Goal: Find specific page/section: Find specific page/section

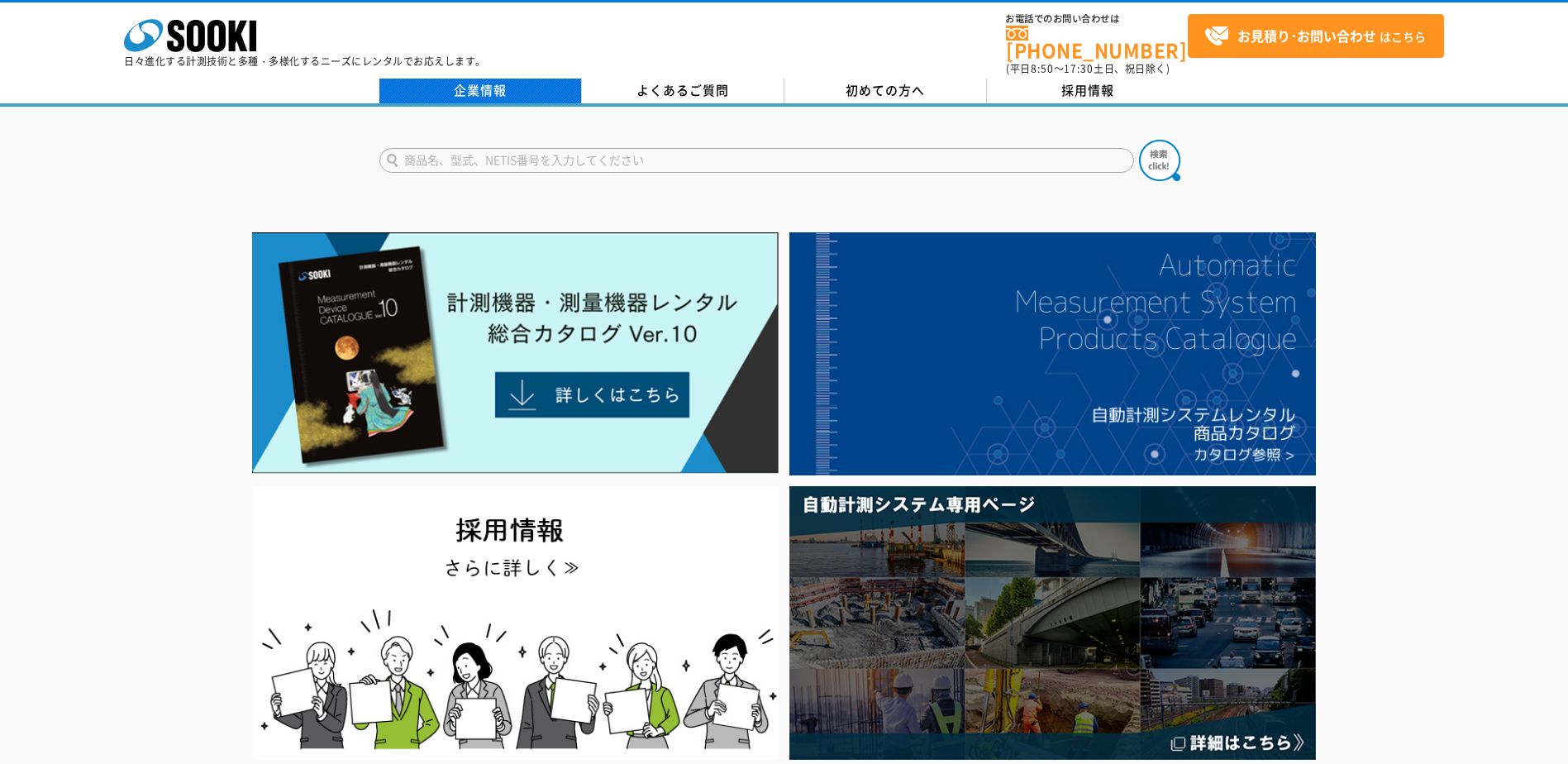
click at [507, 84] on link "企業情報" at bounding box center [480, 90] width 202 height 25
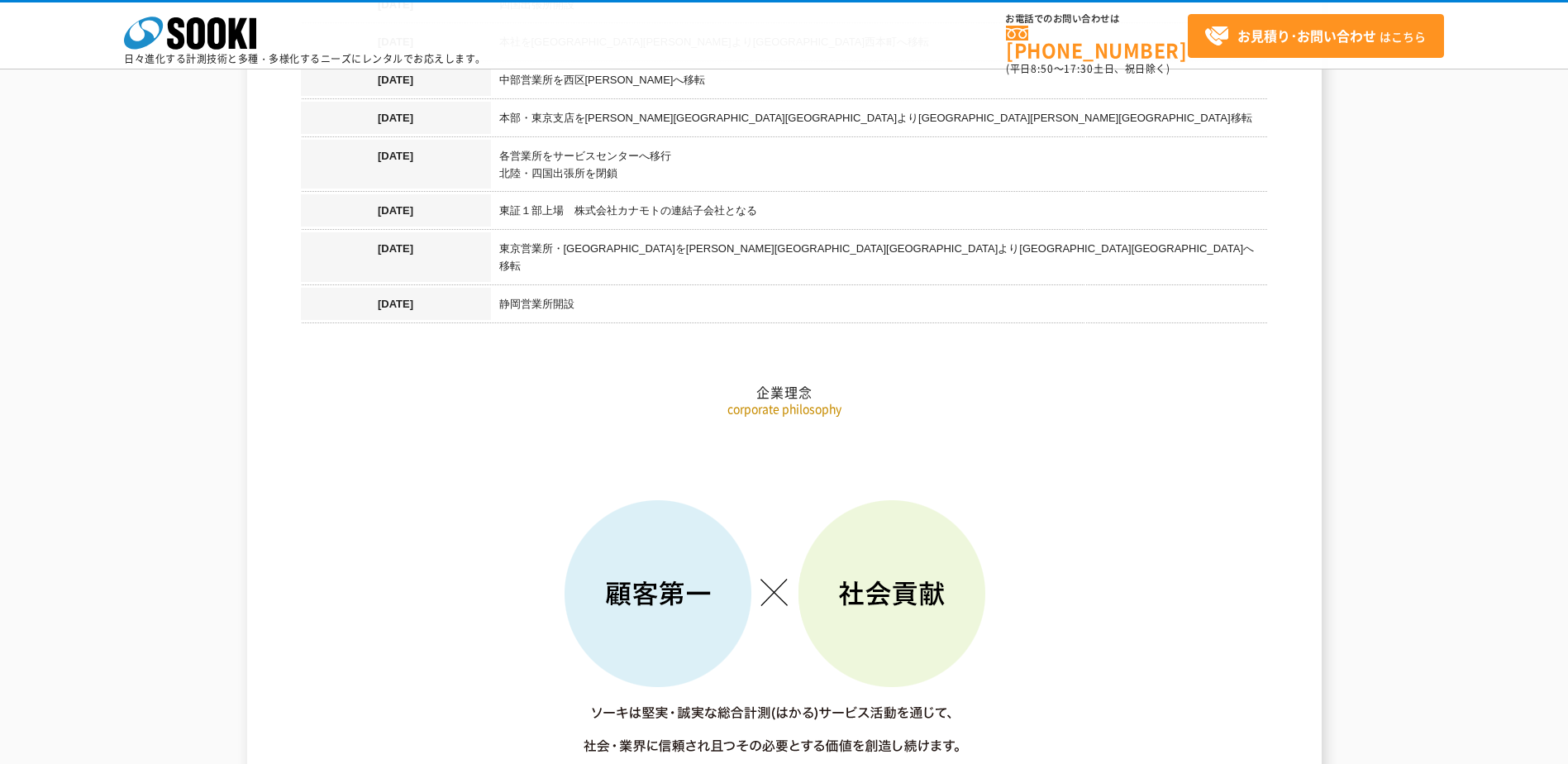
scroll to position [2068, 0]
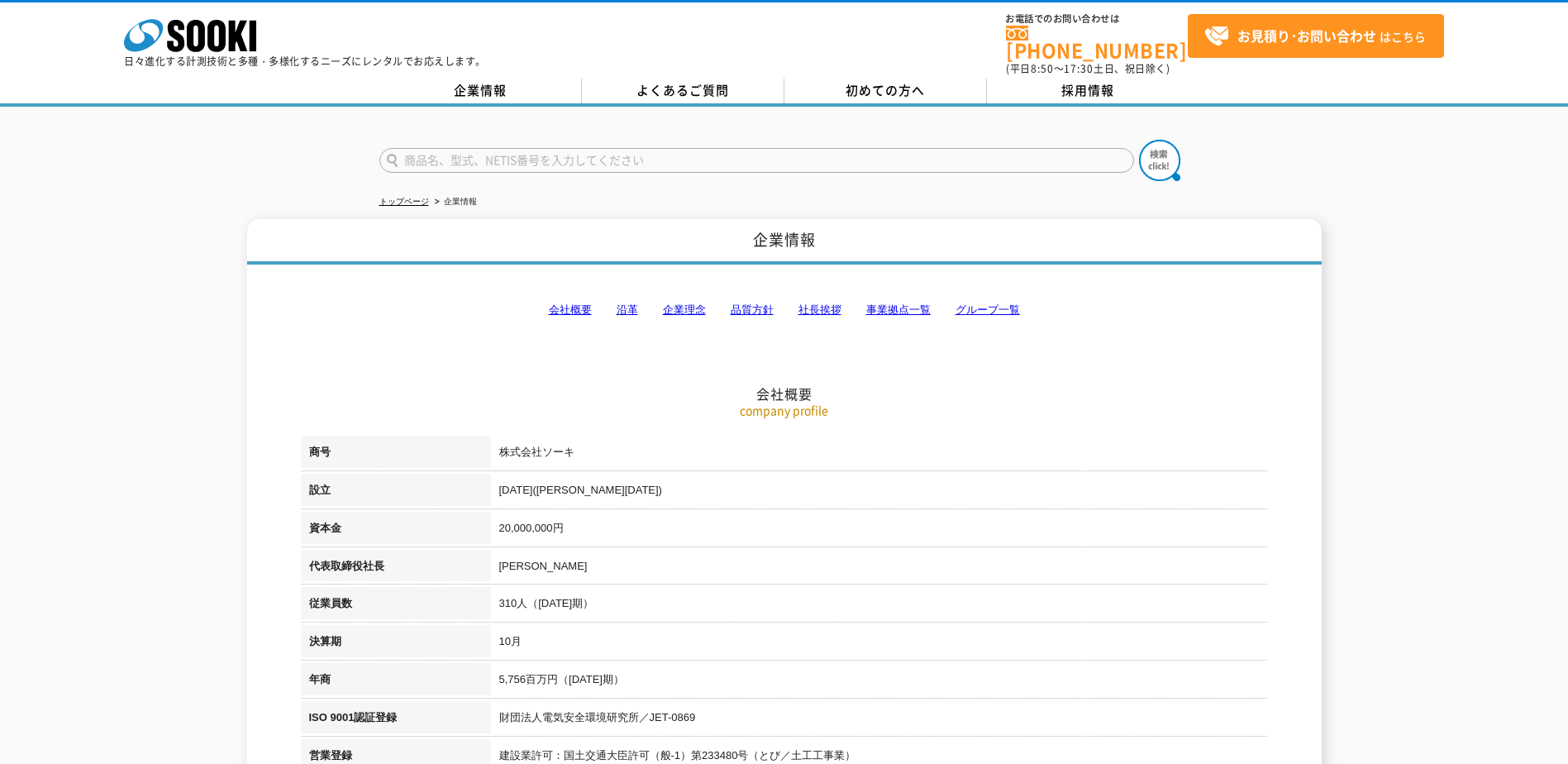
click at [976, 304] on link "グループ一覧" at bounding box center [988, 310] width 65 height 13
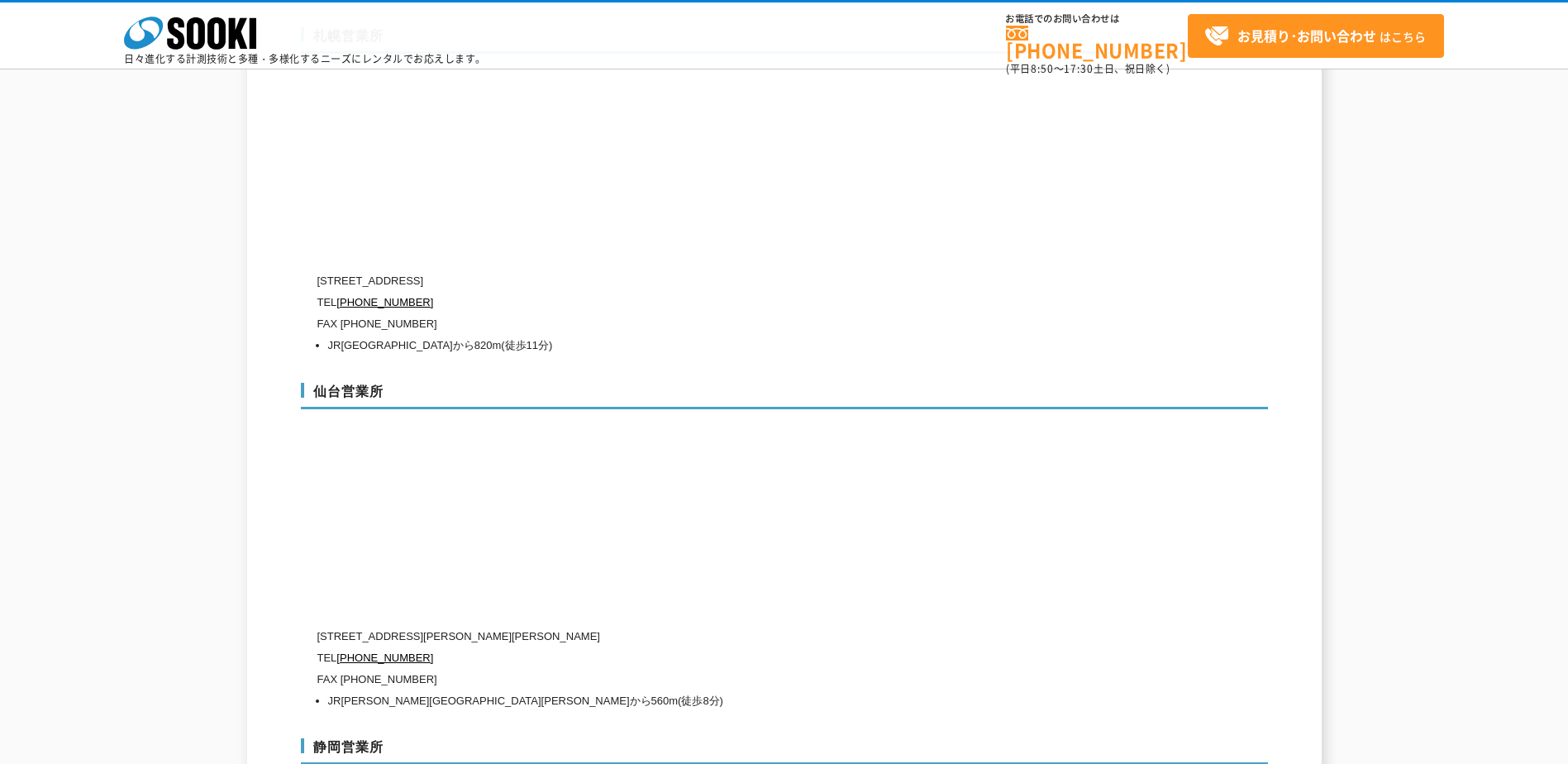
scroll to position [4857, 0]
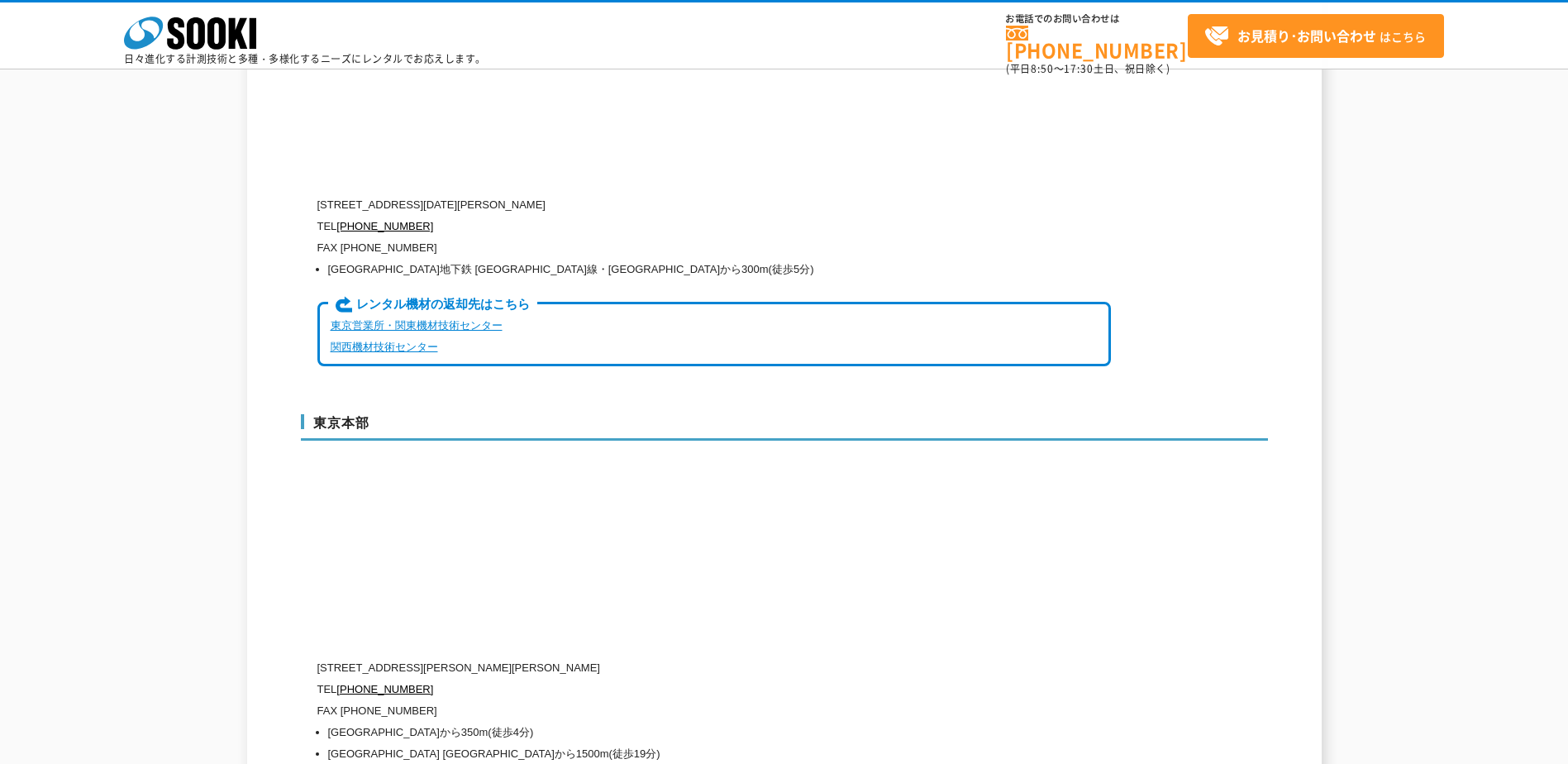
drag, startPoint x: 921, startPoint y: 406, endPoint x: 948, endPoint y: 315, distance: 94.9
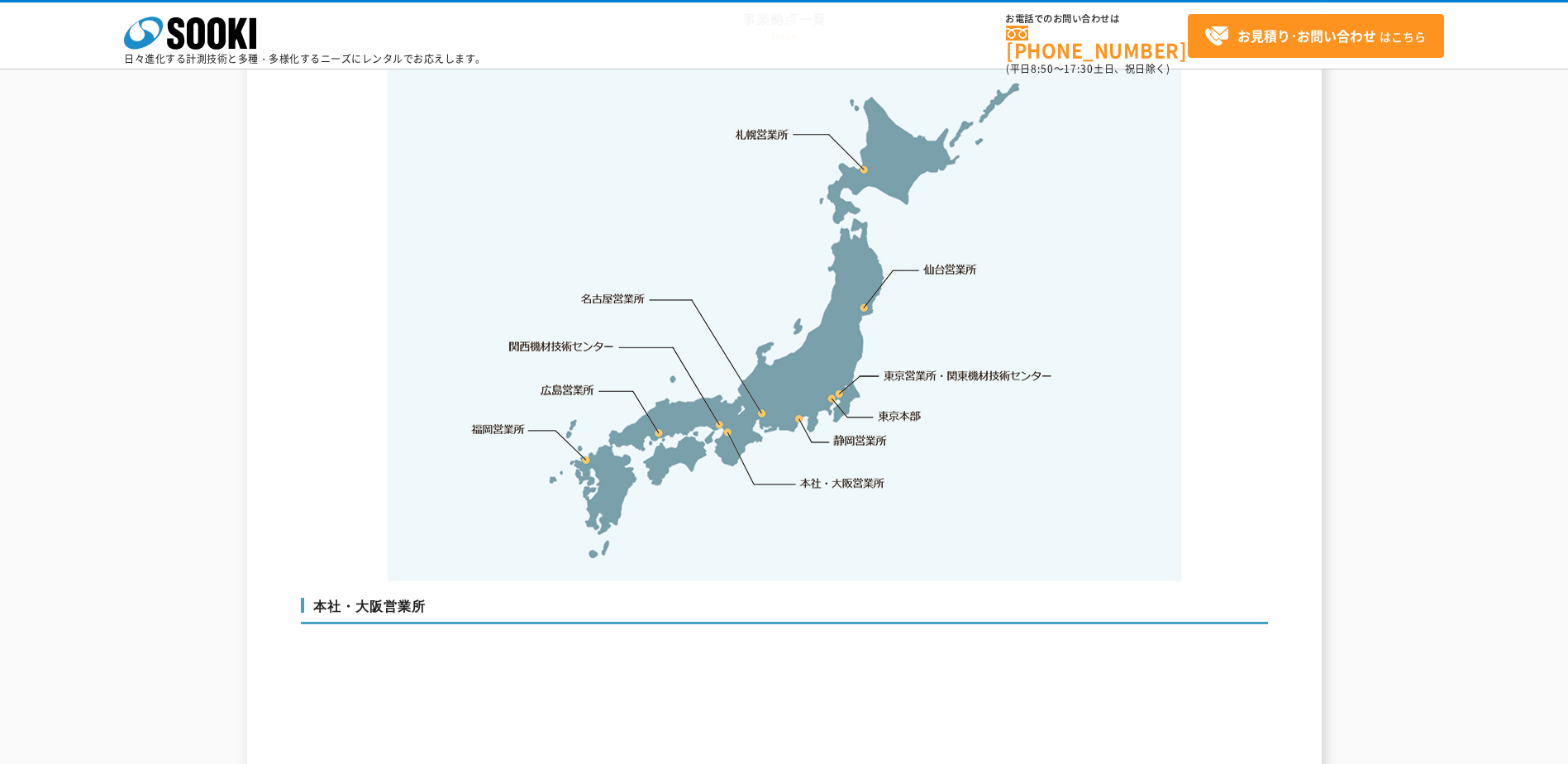
scroll to position [3416, 0]
